Goal: Find specific page/section: Find specific page/section

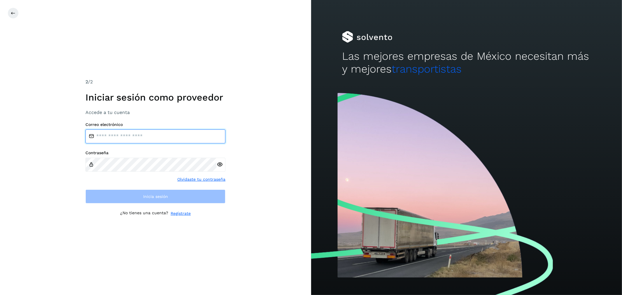
click at [116, 130] on input "email" at bounding box center [155, 136] width 140 height 14
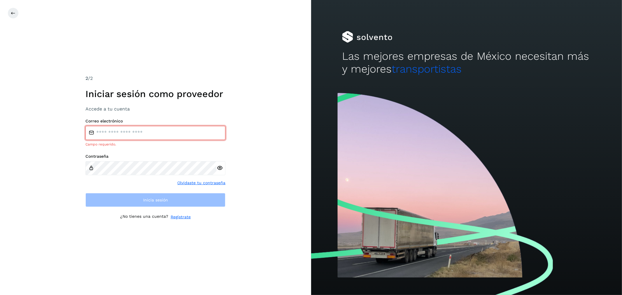
type input "**********"
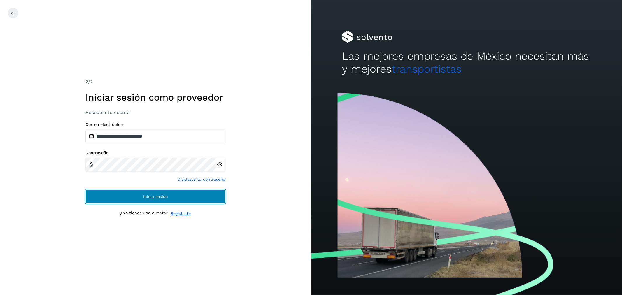
click at [145, 194] on span "Inicia sesión" at bounding box center [155, 196] width 25 height 4
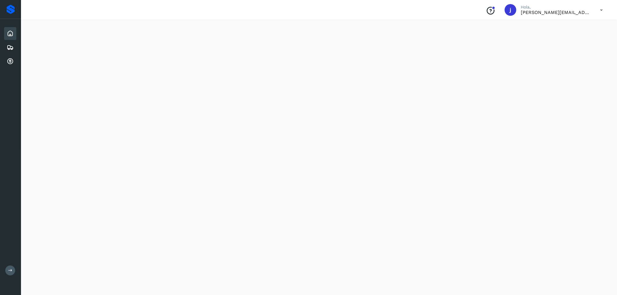
scroll to position [447, 0]
click at [7, 45] on icon at bounding box center [10, 47] width 7 height 7
click at [11, 47] on icon at bounding box center [10, 47] width 7 height 7
click at [14, 45] on div "Embarques" at bounding box center [10, 47] width 12 height 13
